Goal: Task Accomplishment & Management: Manage account settings

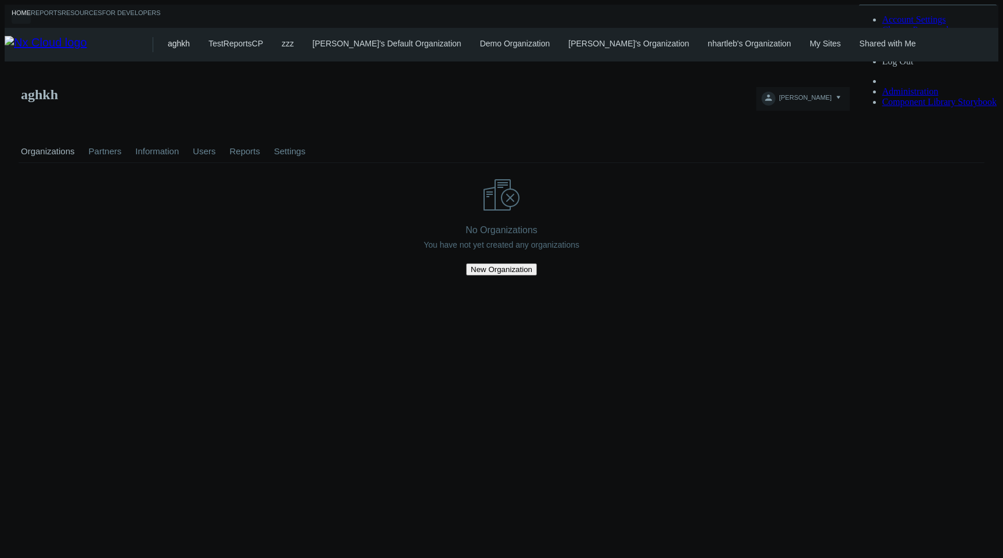
click at [579, 131] on div "Organizations Partners Information Users Reports Settings" at bounding box center [502, 146] width 966 height 31
click at [849, 87] on button "[PERSON_NAME]" at bounding box center [802, 99] width 93 height 24
click at [914, 66] on link "Log Out" at bounding box center [897, 61] width 31 height 10
